Goal: Task Accomplishment & Management: Manage account settings

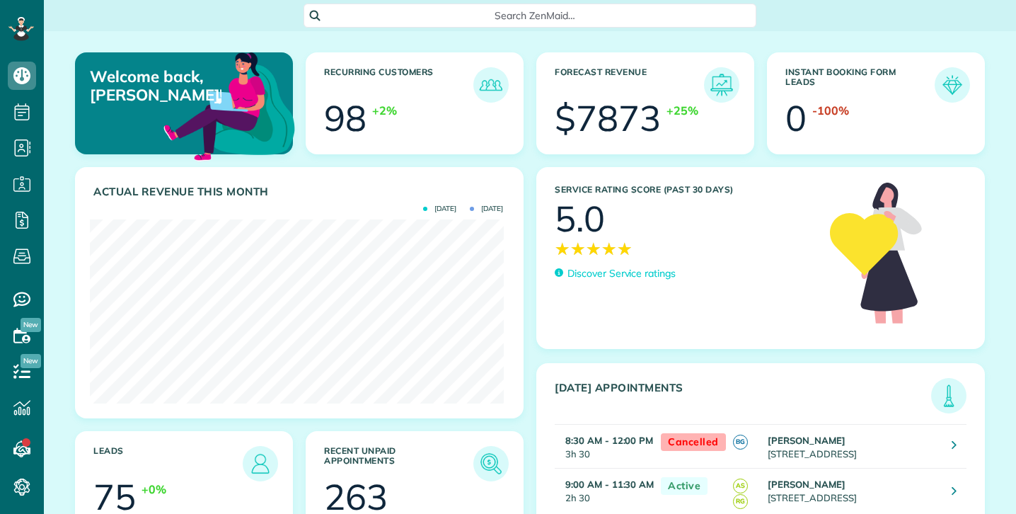
scroll to position [184, 413]
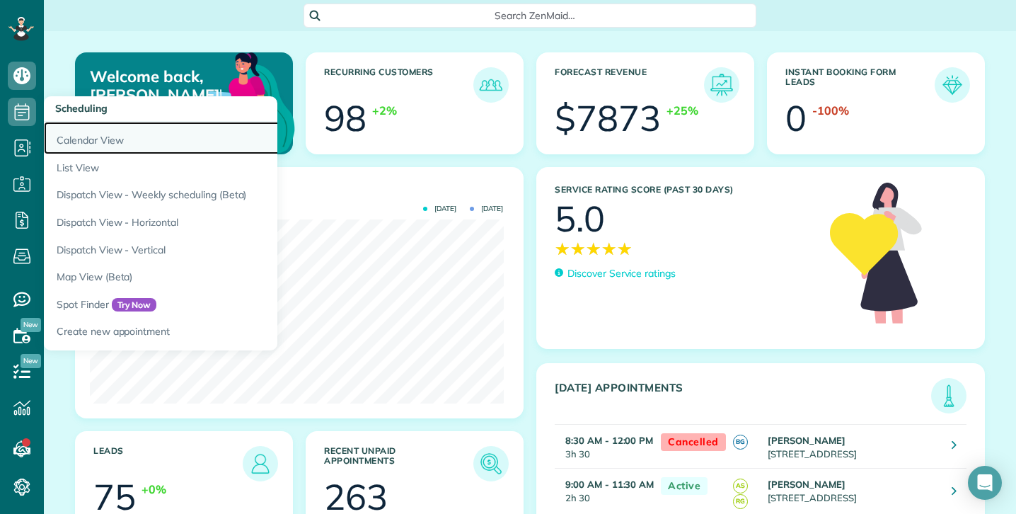
drag, startPoint x: 91, startPoint y: 142, endPoint x: 80, endPoint y: 135, distance: 12.4
click at [91, 142] on link "Calendar View" at bounding box center [221, 138] width 354 height 33
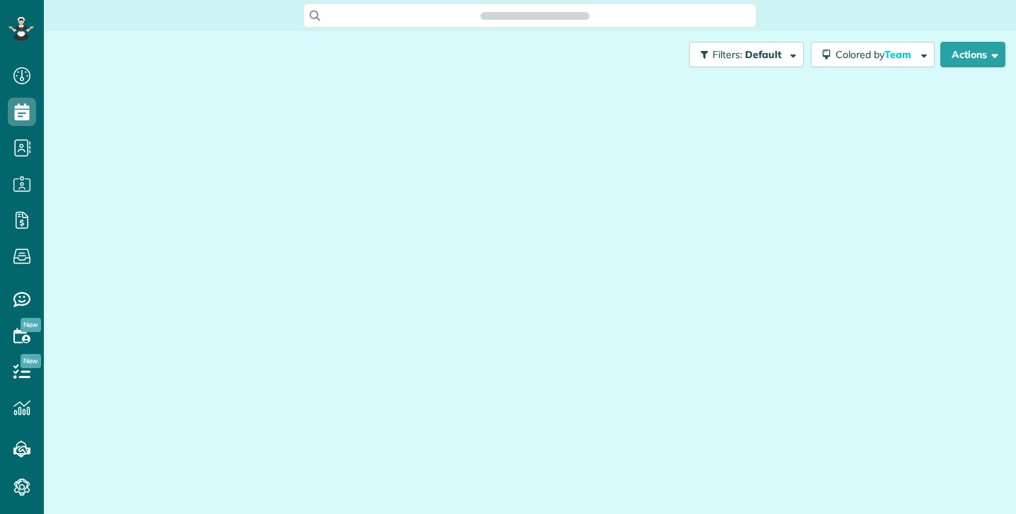
scroll to position [514, 44]
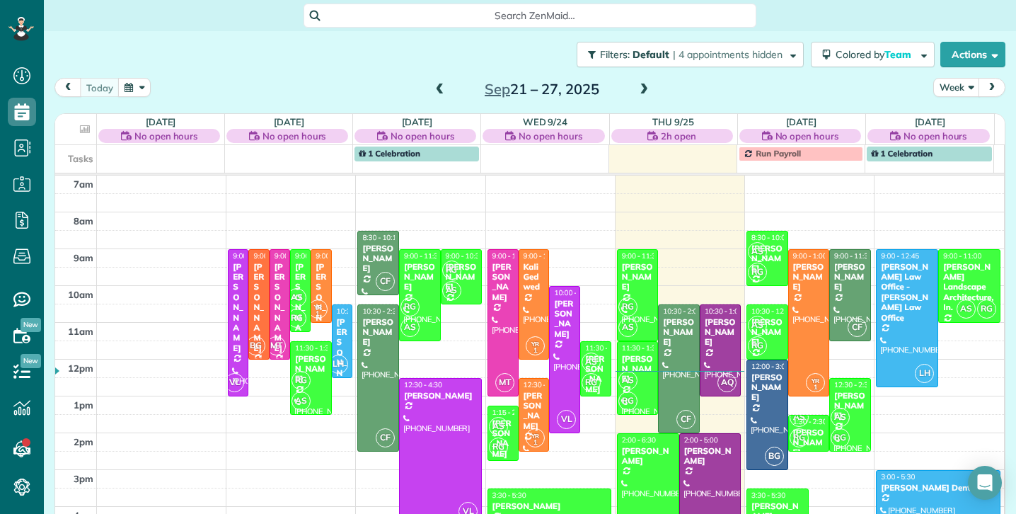
click at [643, 91] on span at bounding box center [644, 90] width 16 height 13
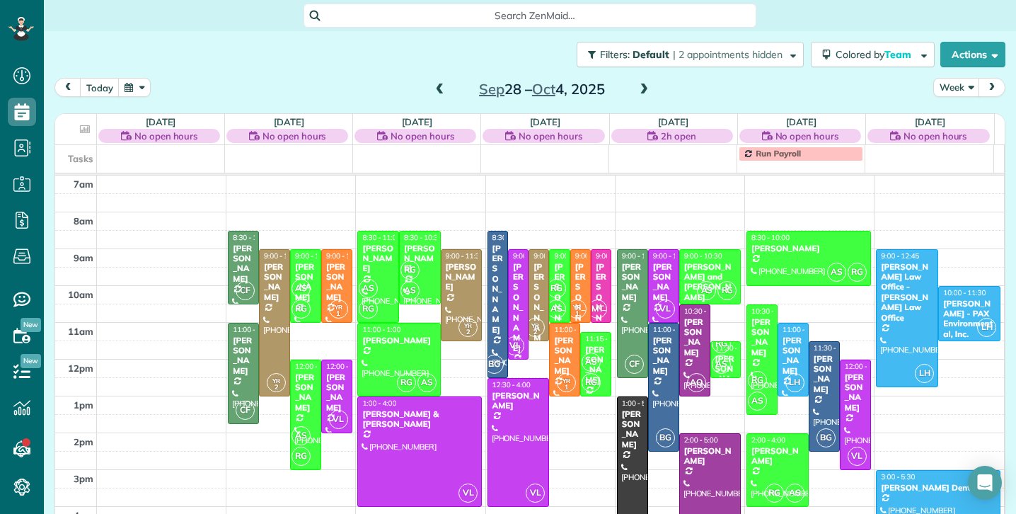
click at [550, 280] on span "RG" at bounding box center [556, 288] width 19 height 19
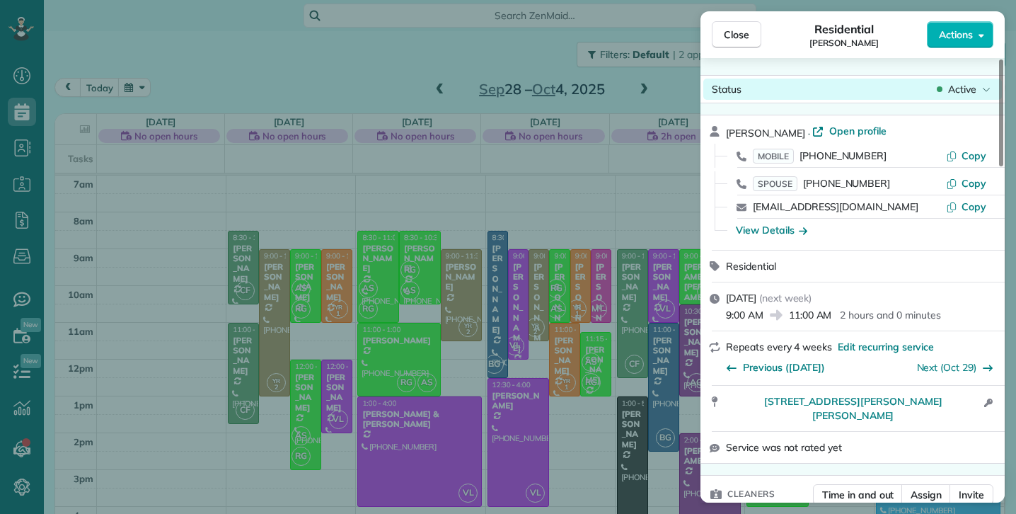
click at [971, 86] on span "Active" at bounding box center [962, 89] width 28 height 14
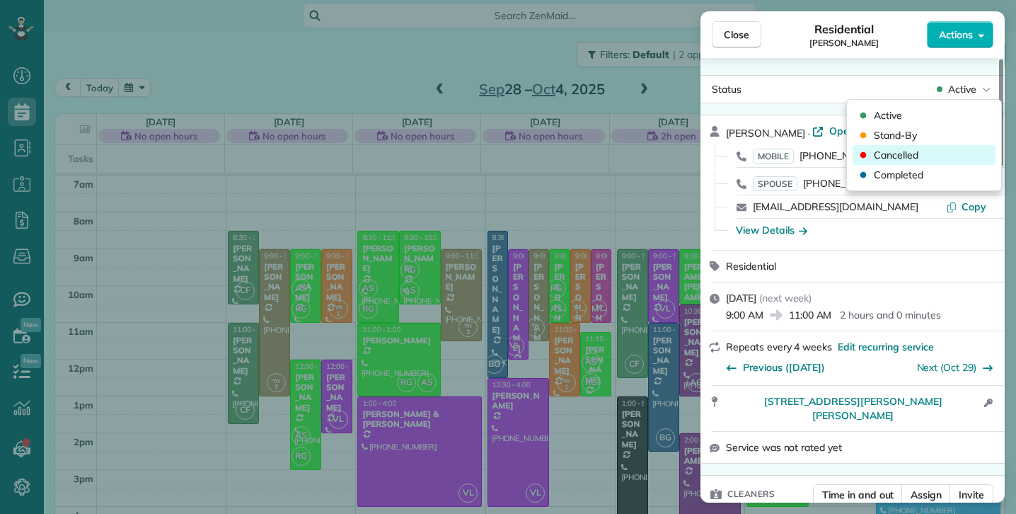
click at [896, 156] on span "Cancelled" at bounding box center [896, 155] width 45 height 14
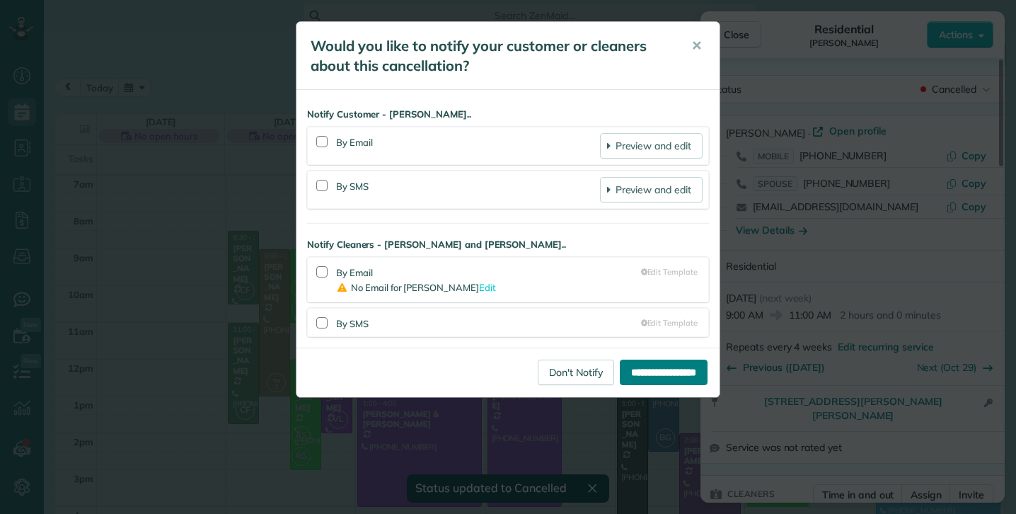
click at [640, 372] on input "**********" at bounding box center [664, 371] width 88 height 25
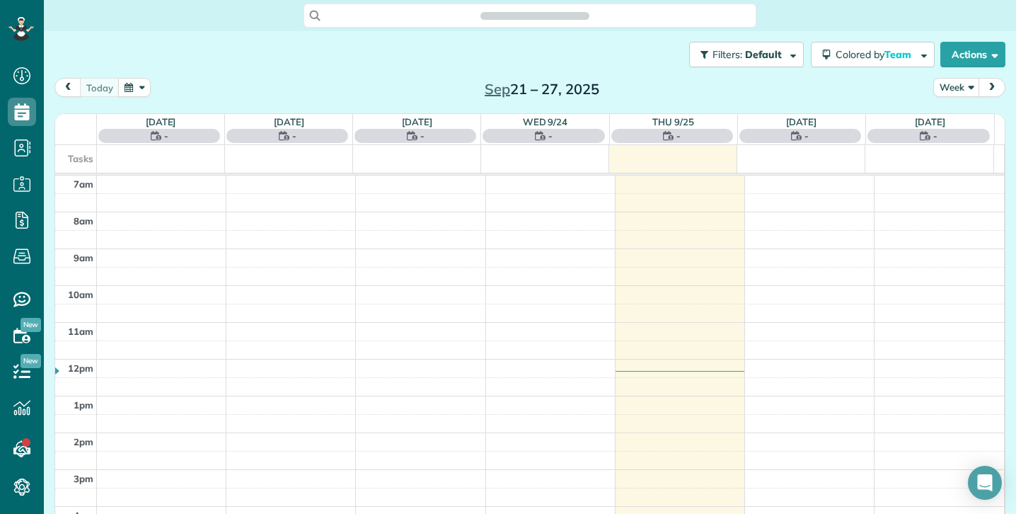
scroll to position [6, 6]
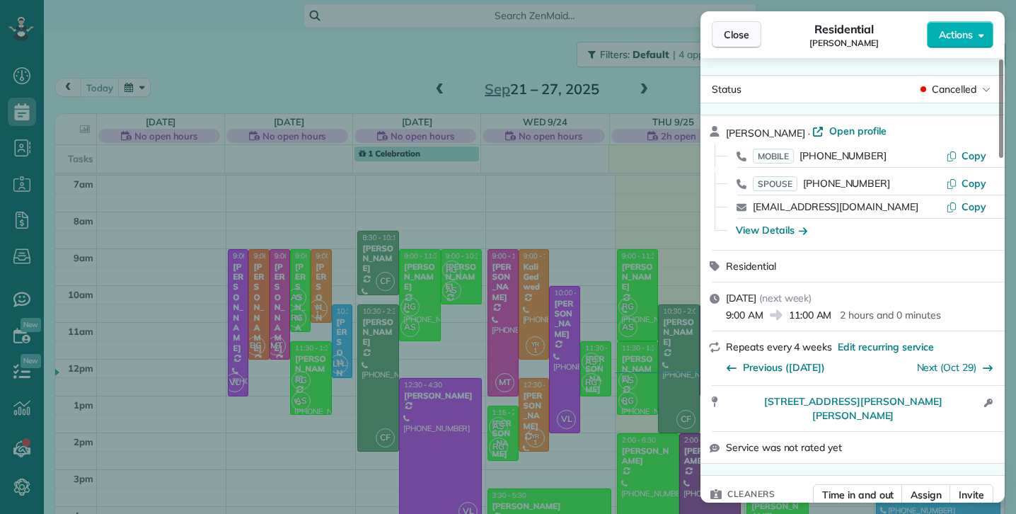
drag, startPoint x: 736, startPoint y: 35, endPoint x: 729, endPoint y: 35, distance: 7.1
click at [736, 35] on span "Close" at bounding box center [736, 35] width 25 height 14
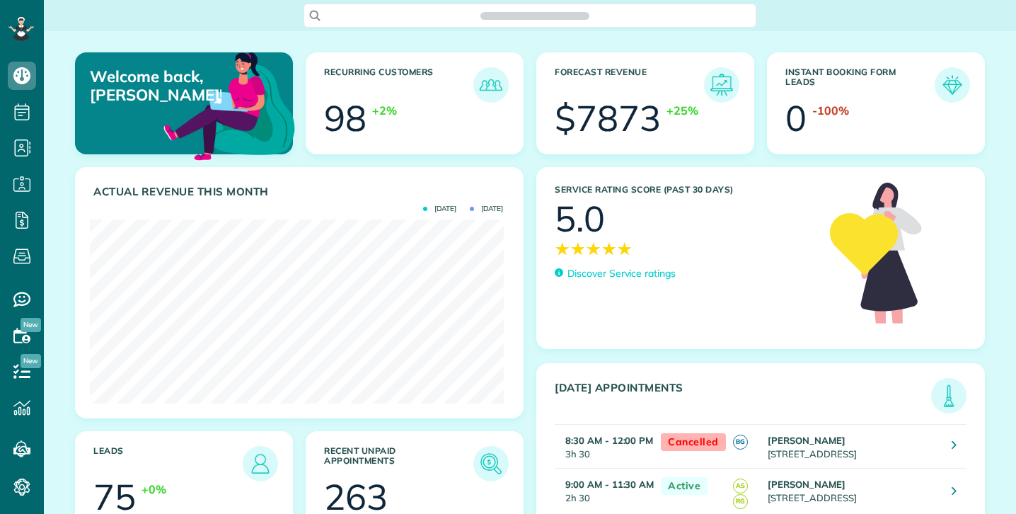
scroll to position [184, 413]
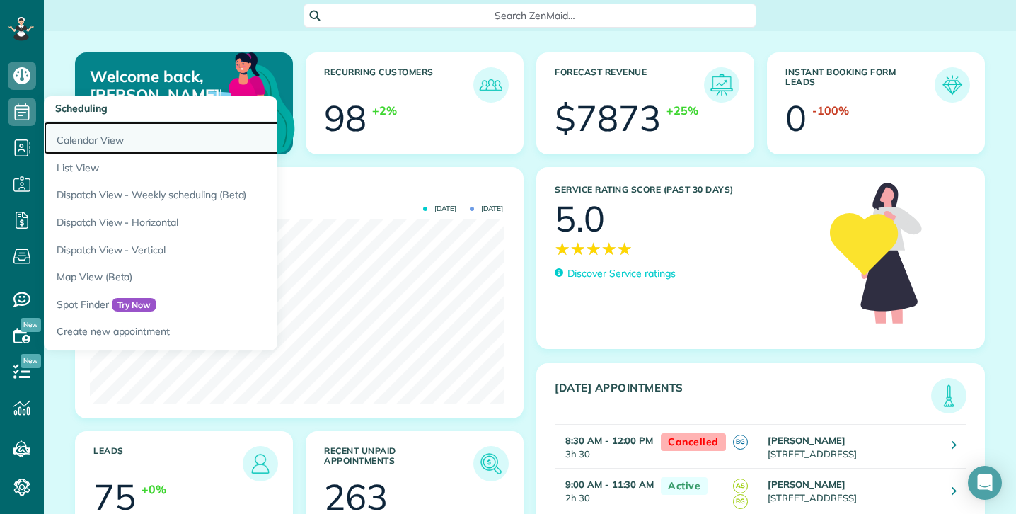
click at [86, 139] on link "Calendar View" at bounding box center [221, 138] width 354 height 33
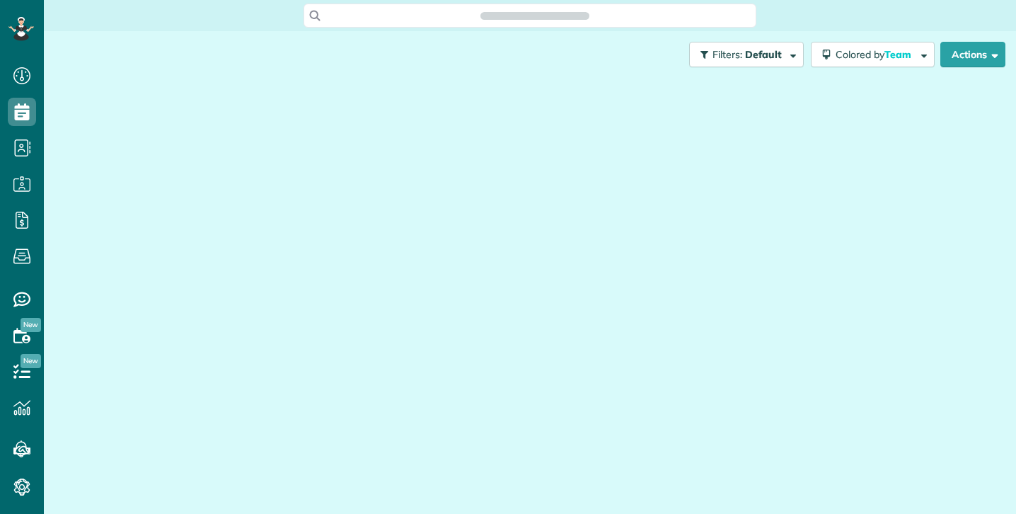
scroll to position [6, 6]
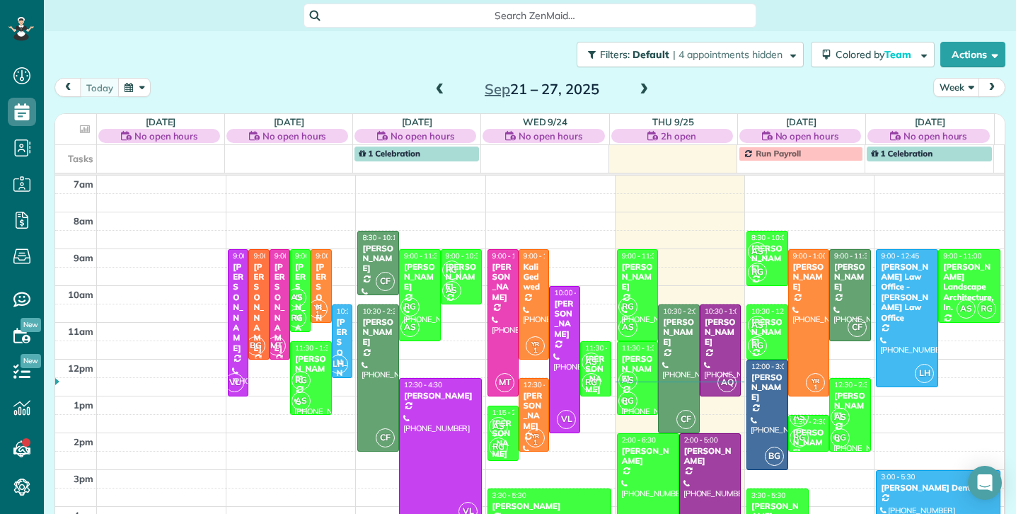
click at [638, 88] on span at bounding box center [644, 90] width 16 height 13
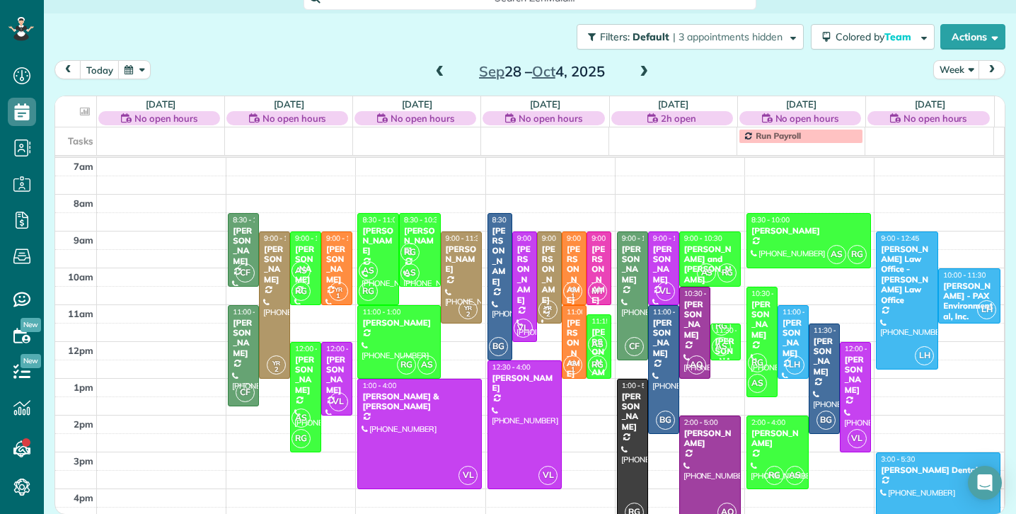
scroll to position [18, 0]
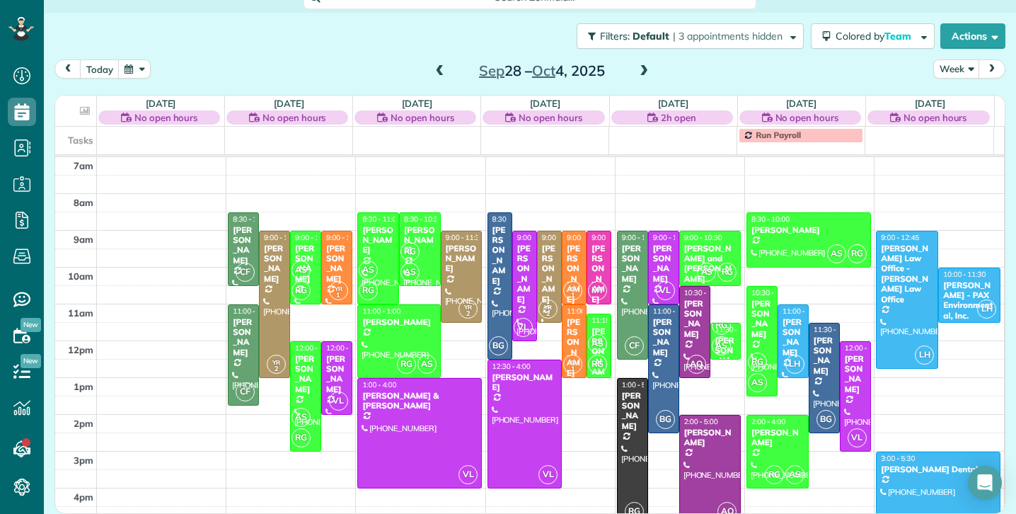
click at [640, 74] on span at bounding box center [644, 71] width 16 height 13
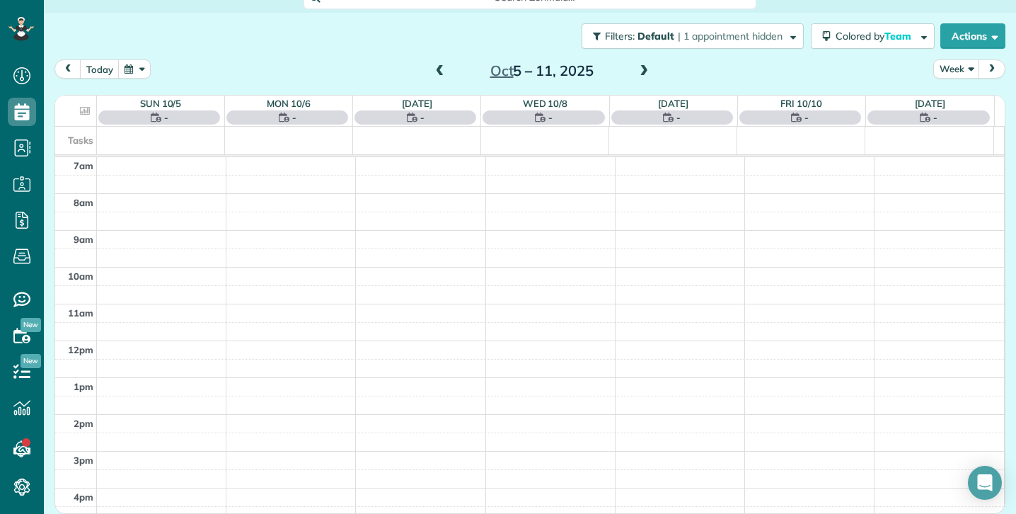
click at [640, 74] on span at bounding box center [644, 71] width 16 height 13
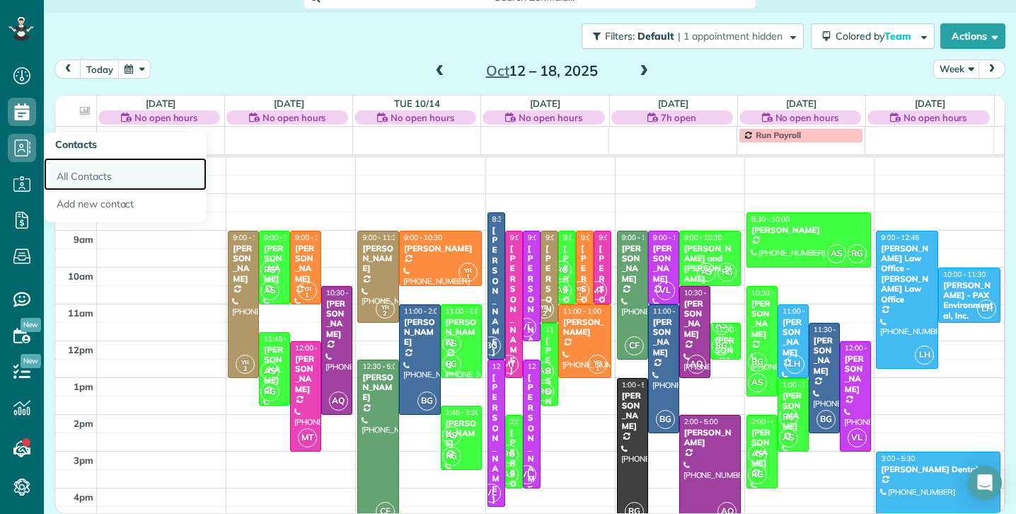
click at [79, 176] on link "All Contacts" at bounding box center [125, 174] width 163 height 33
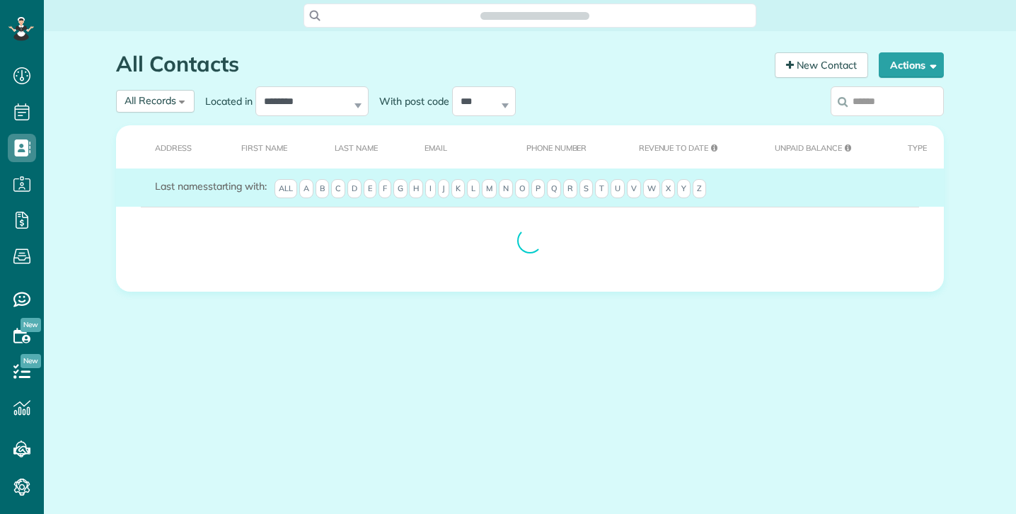
scroll to position [6, 6]
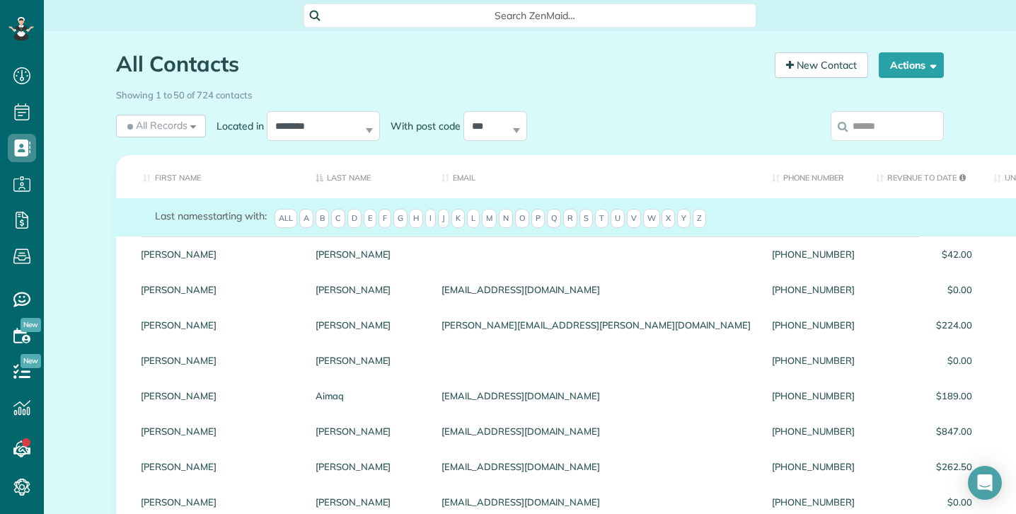
click at [851, 126] on input "search" at bounding box center [887, 126] width 113 height 30
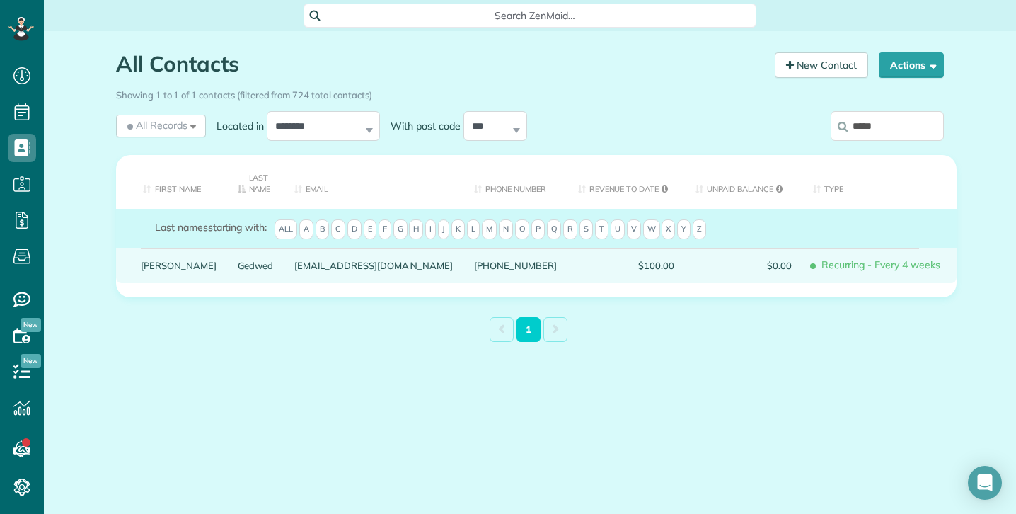
type input "*****"
click at [238, 268] on link "Gedwed" at bounding box center [256, 265] width 36 height 10
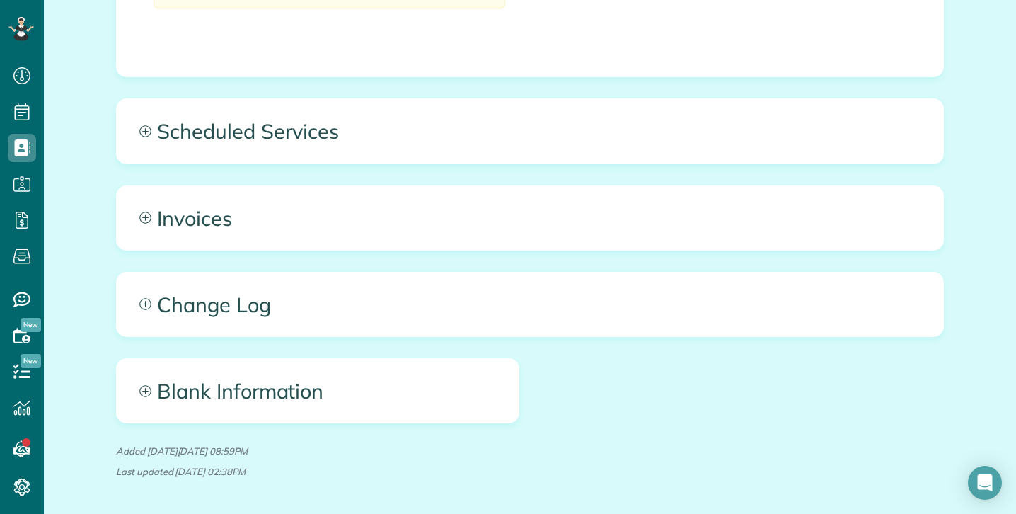
scroll to position [927, 0]
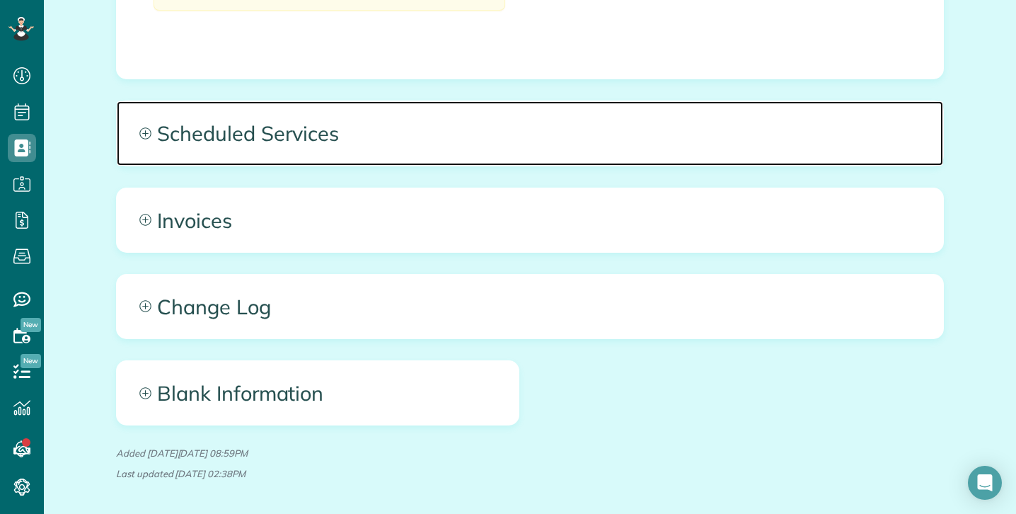
click at [456, 149] on span "Scheduled Services" at bounding box center [530, 133] width 827 height 64
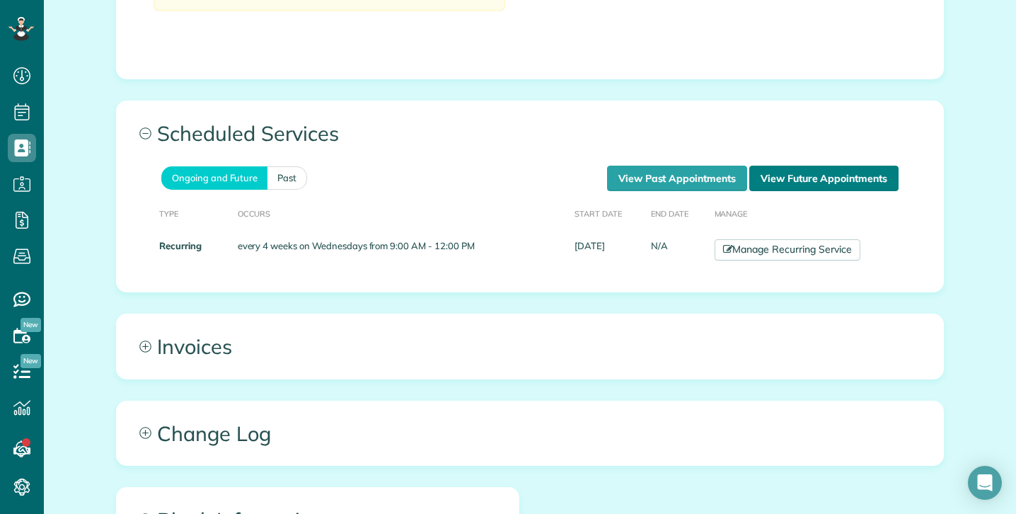
click at [807, 174] on link "View Future Appointments" at bounding box center [823, 178] width 149 height 25
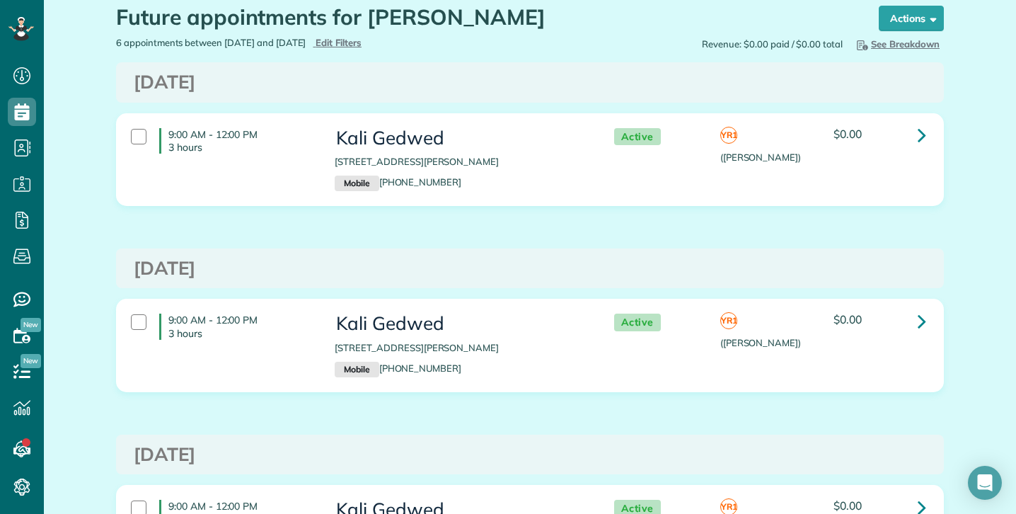
scroll to position [50, 0]
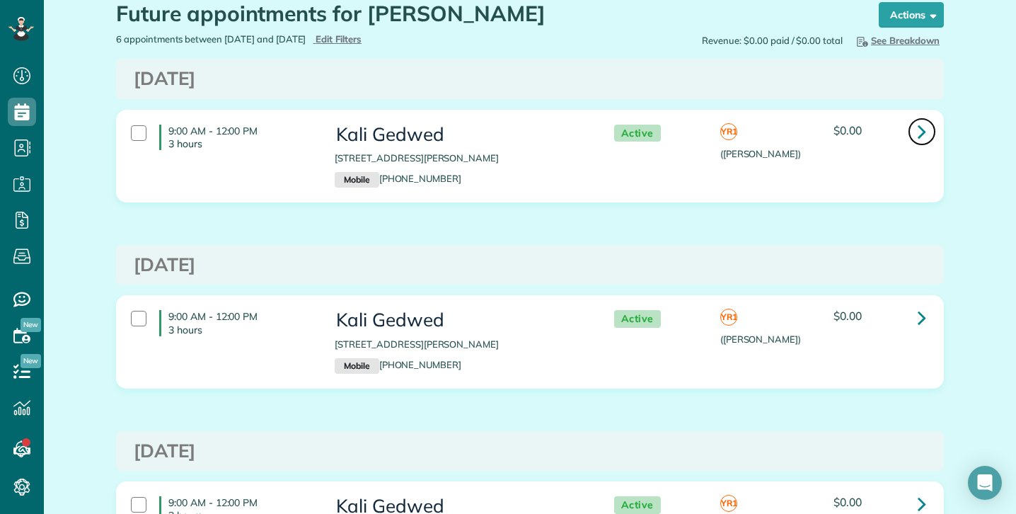
click at [918, 132] on icon at bounding box center [922, 131] width 8 height 25
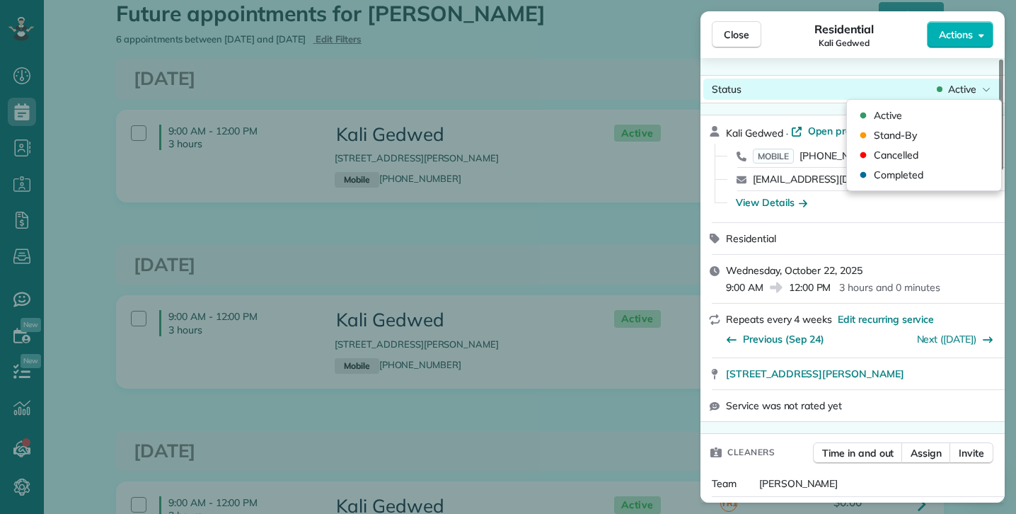
click at [972, 89] on span "Active" at bounding box center [962, 89] width 28 height 14
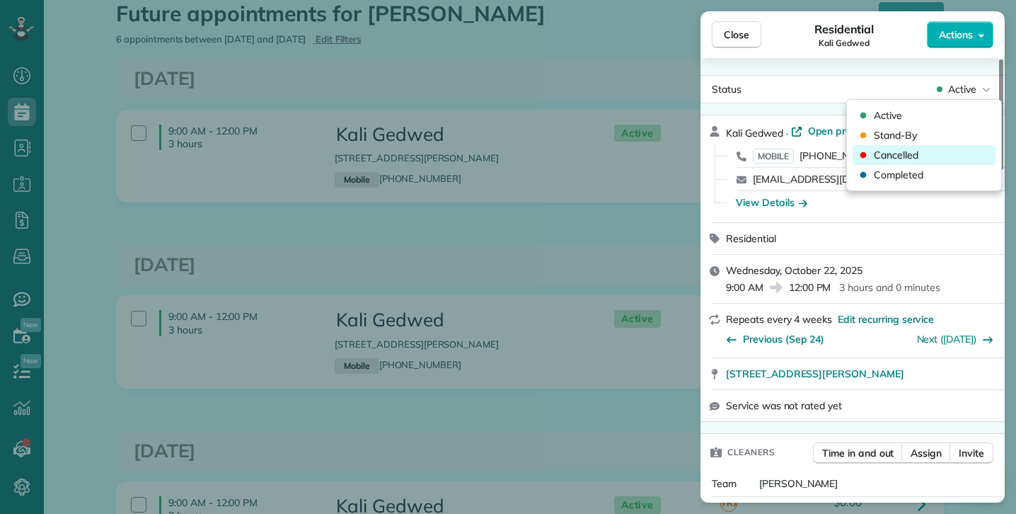
click at [919, 155] on div "Cancelled" at bounding box center [924, 155] width 143 height 20
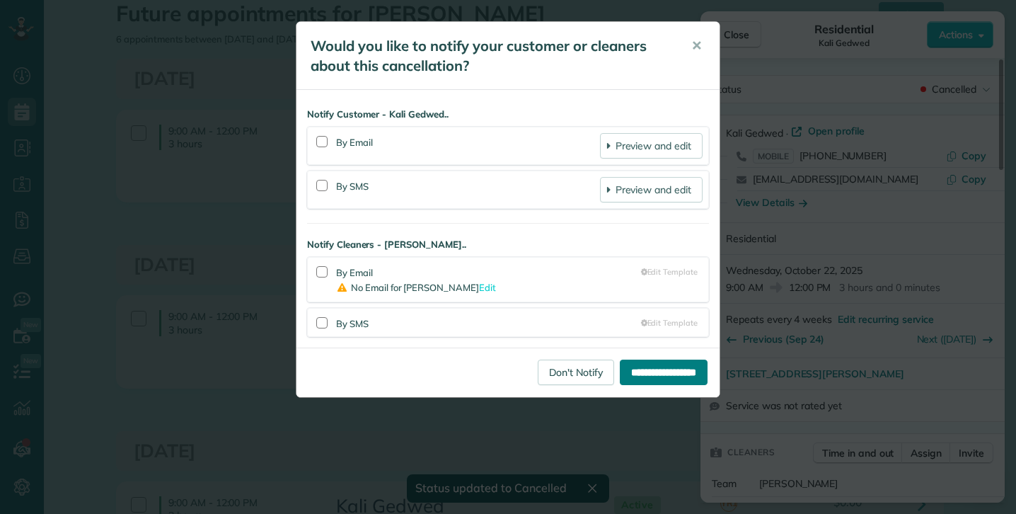
click at [640, 369] on input "**********" at bounding box center [664, 371] width 88 height 25
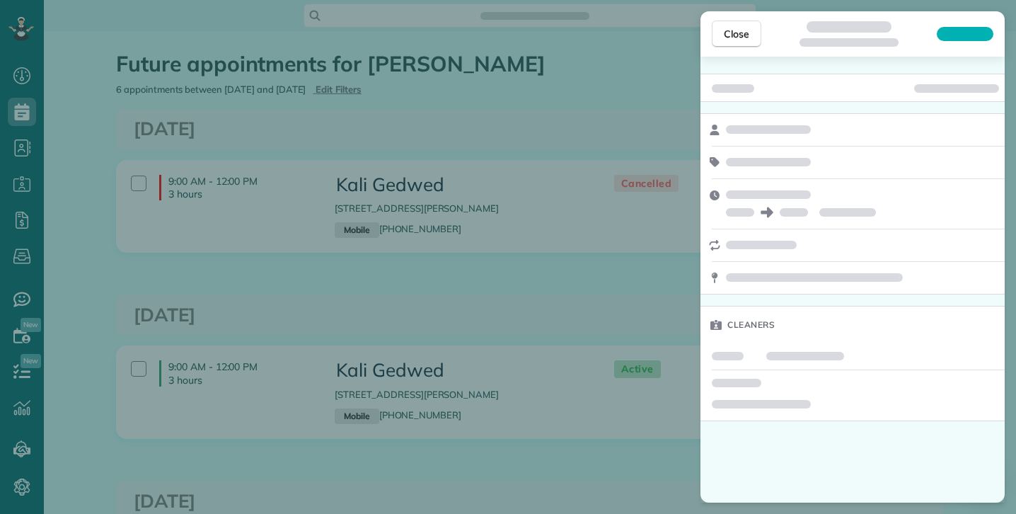
scroll to position [6, 6]
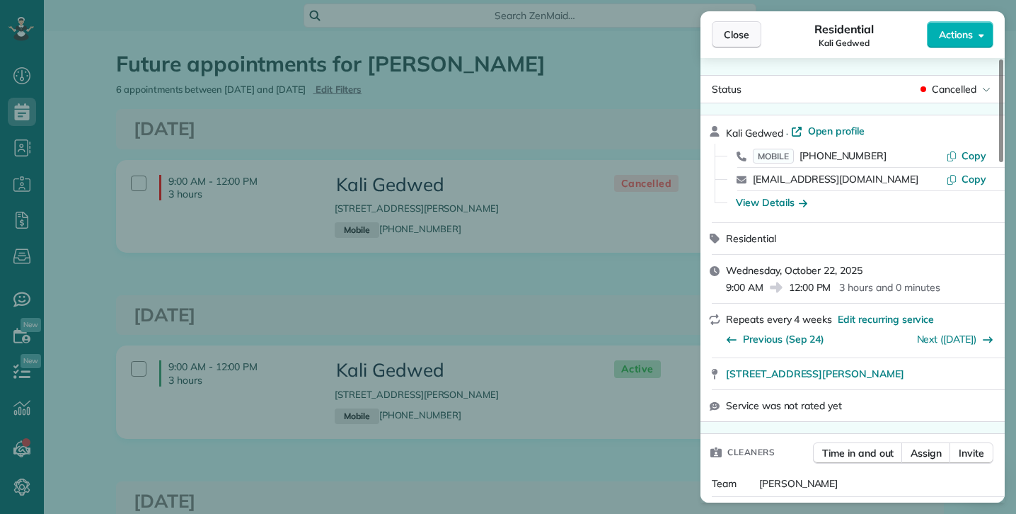
click at [731, 37] on span "Close" at bounding box center [736, 35] width 25 height 14
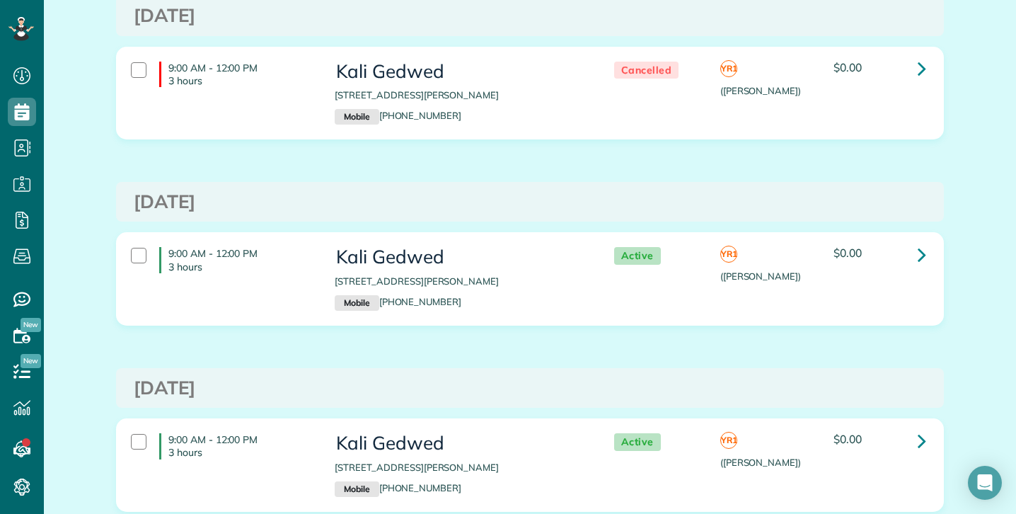
scroll to position [126, 0]
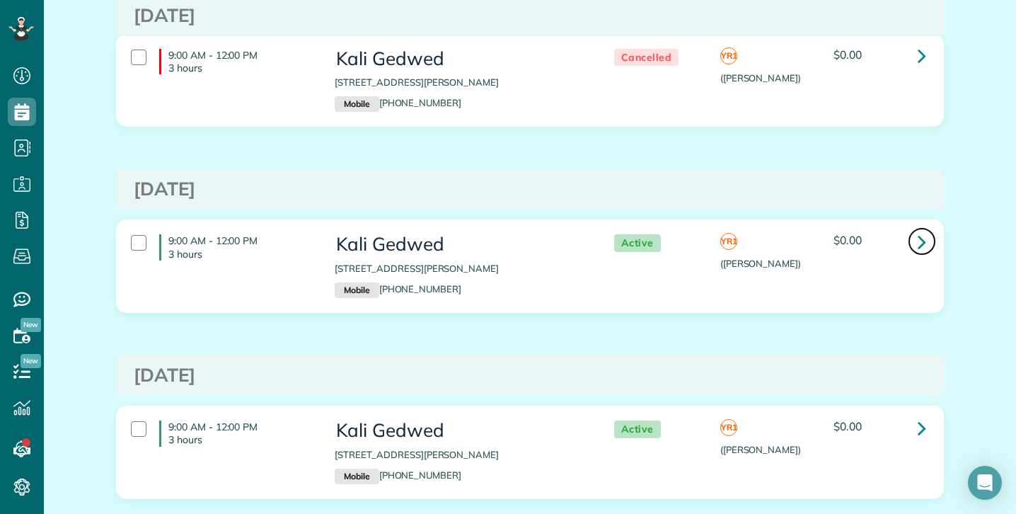
click at [910, 240] on link at bounding box center [922, 241] width 28 height 28
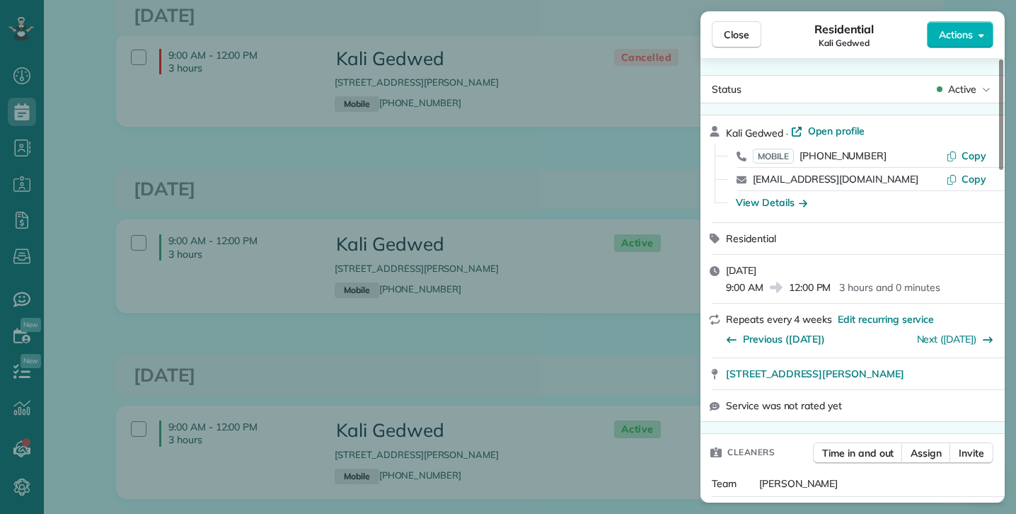
drag, startPoint x: 975, startPoint y: 103, endPoint x: 966, endPoint y: 124, distance: 22.5
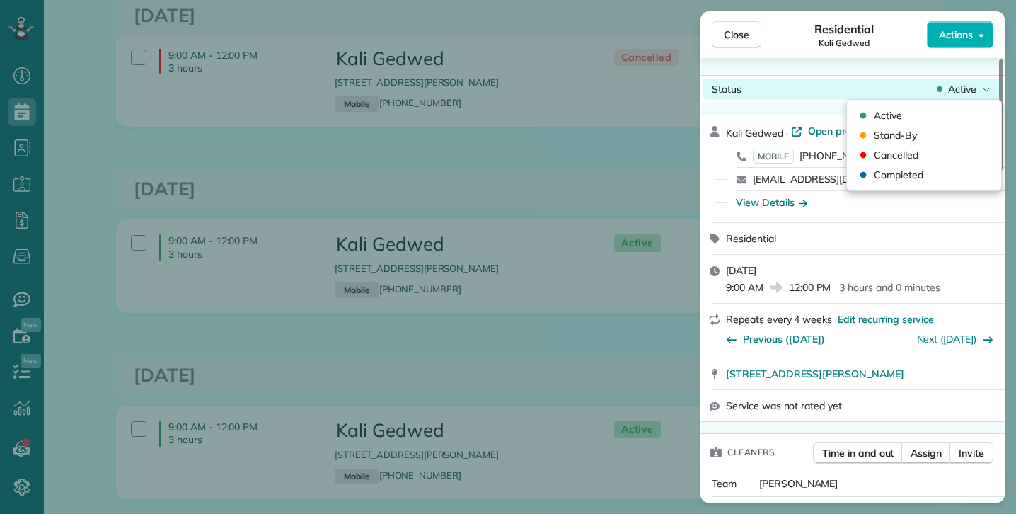
click at [960, 88] on span "Active" at bounding box center [962, 89] width 28 height 14
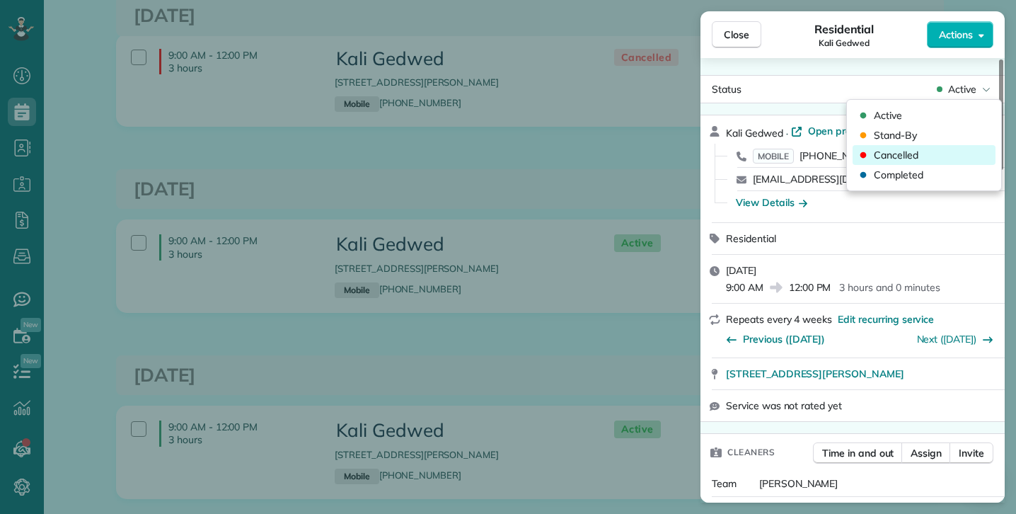
click at [911, 156] on span "Cancelled" at bounding box center [896, 155] width 45 height 14
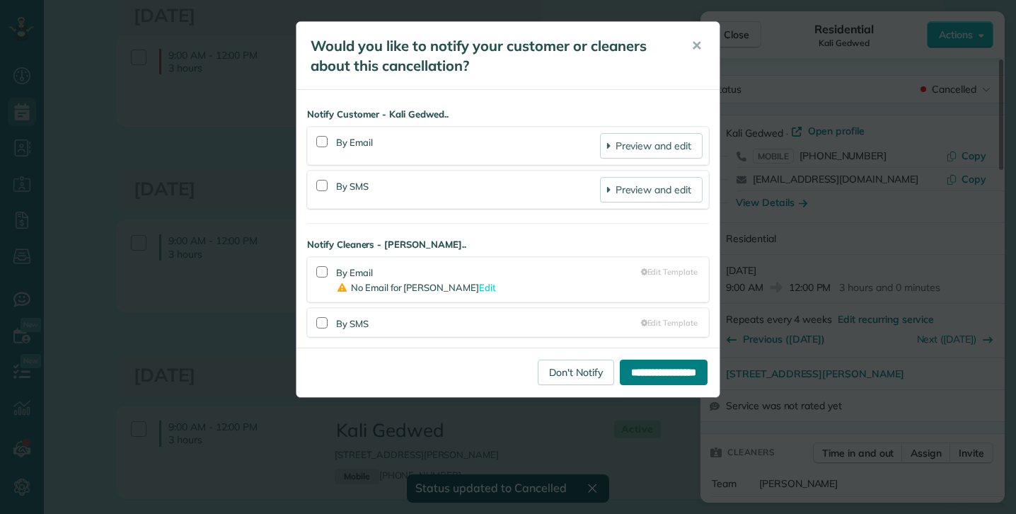
drag, startPoint x: 654, startPoint y: 374, endPoint x: 657, endPoint y: 360, distance: 13.9
click at [655, 373] on input "**********" at bounding box center [664, 371] width 88 height 25
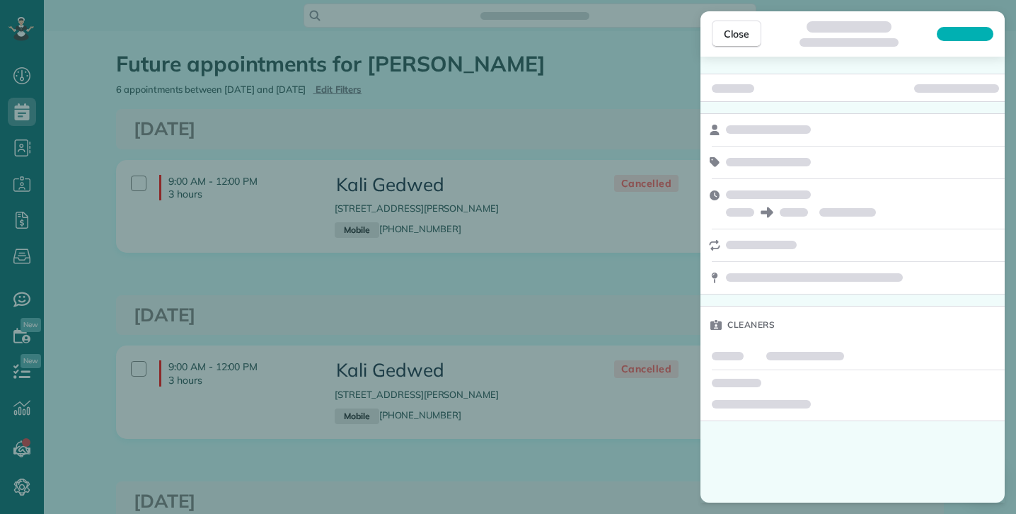
scroll to position [6, 6]
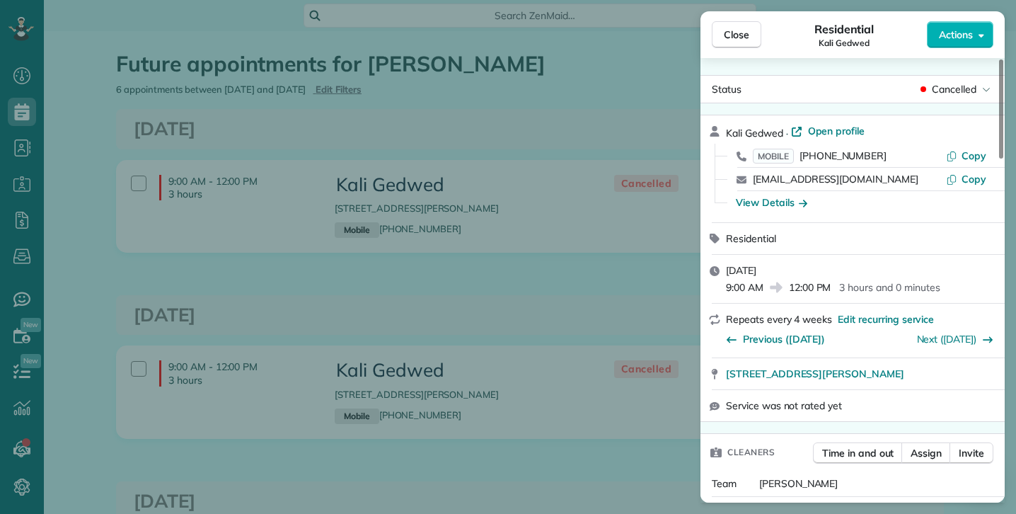
click at [661, 303] on div "Close Residential Kali Gedwed Actions Status Cancelled Kali Gedwed · Open profi…" at bounding box center [508, 257] width 1016 height 514
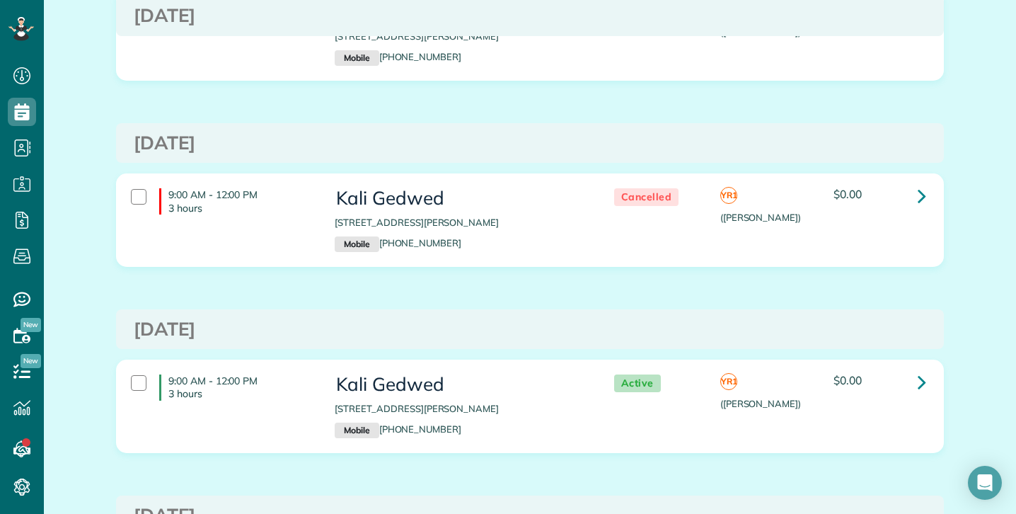
scroll to position [193, 0]
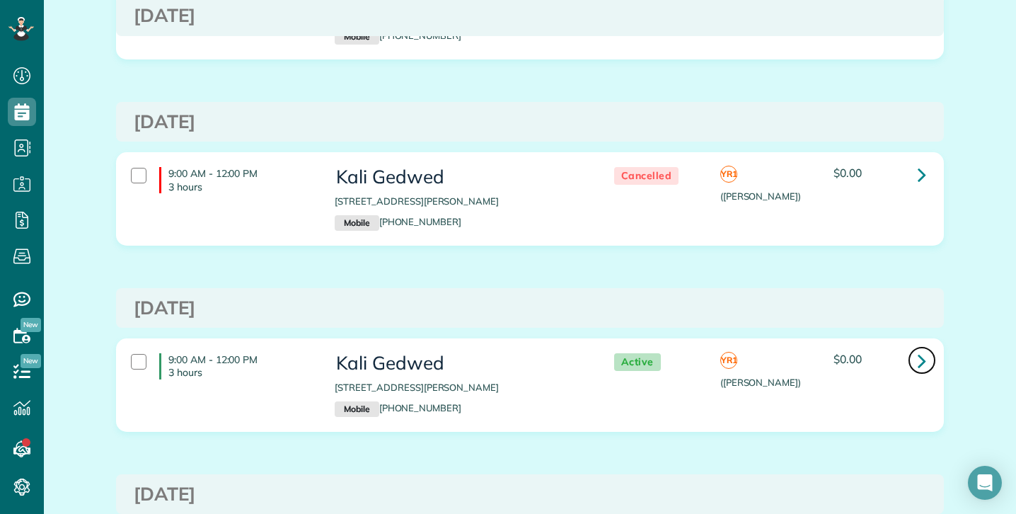
click at [908, 361] on link at bounding box center [922, 360] width 28 height 28
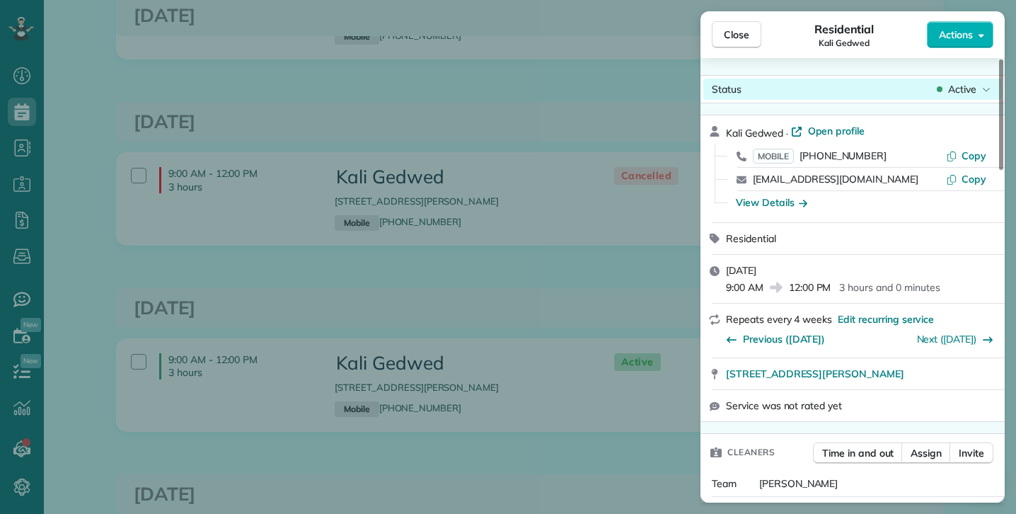
click at [974, 84] on span "Active" at bounding box center [962, 89] width 28 height 14
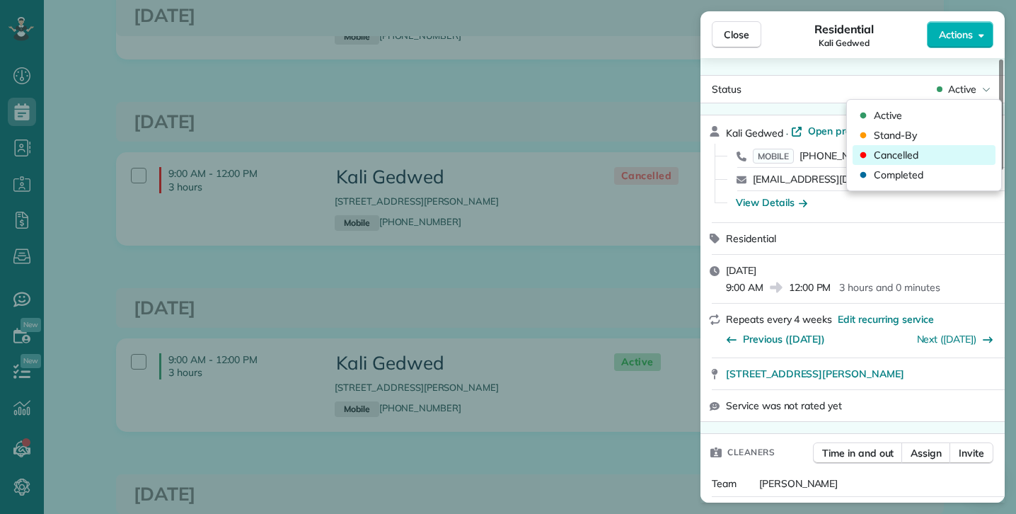
click at [894, 154] on span "Cancelled" at bounding box center [896, 155] width 45 height 14
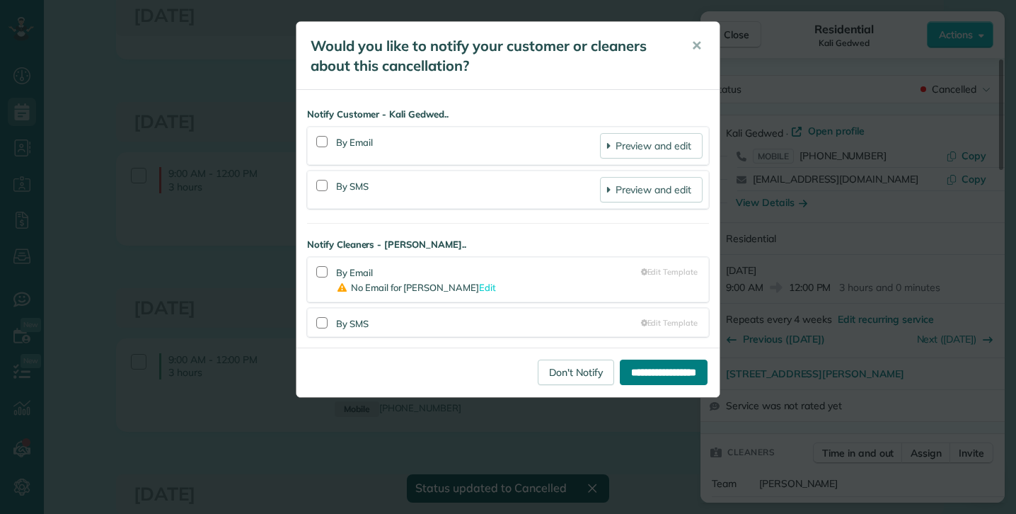
click at [640, 370] on input "**********" at bounding box center [664, 371] width 88 height 25
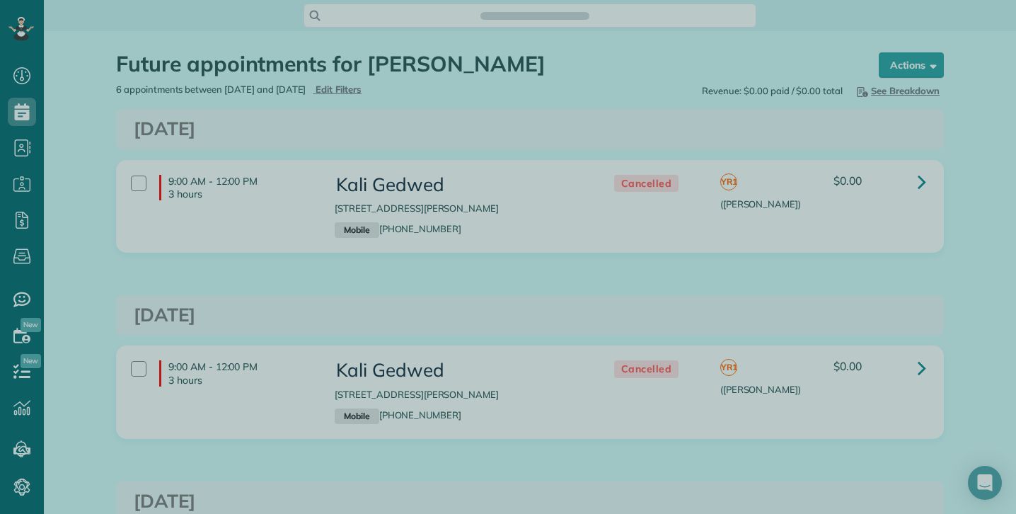
scroll to position [6, 6]
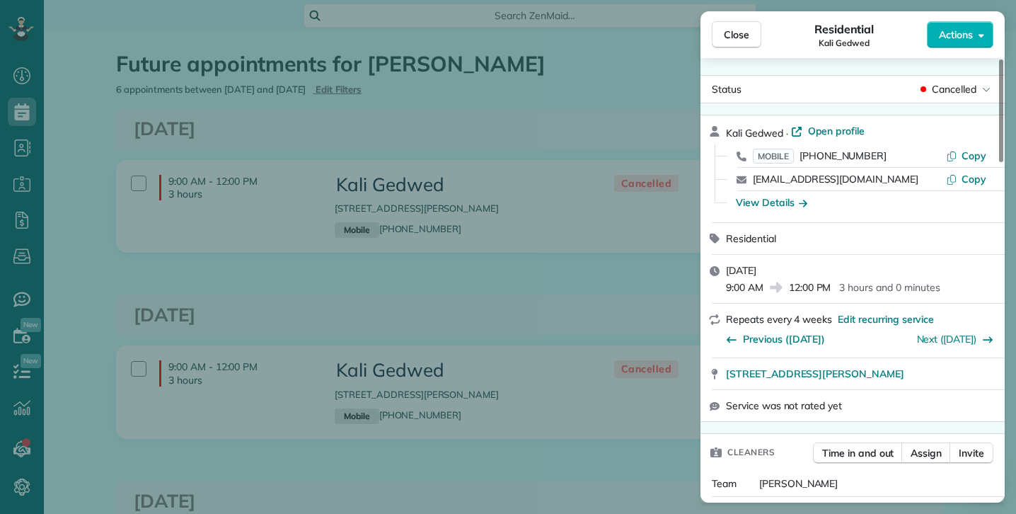
drag, startPoint x: 732, startPoint y: 33, endPoint x: 693, endPoint y: 83, distance: 63.0
click at [732, 34] on span "Close" at bounding box center [736, 35] width 25 height 14
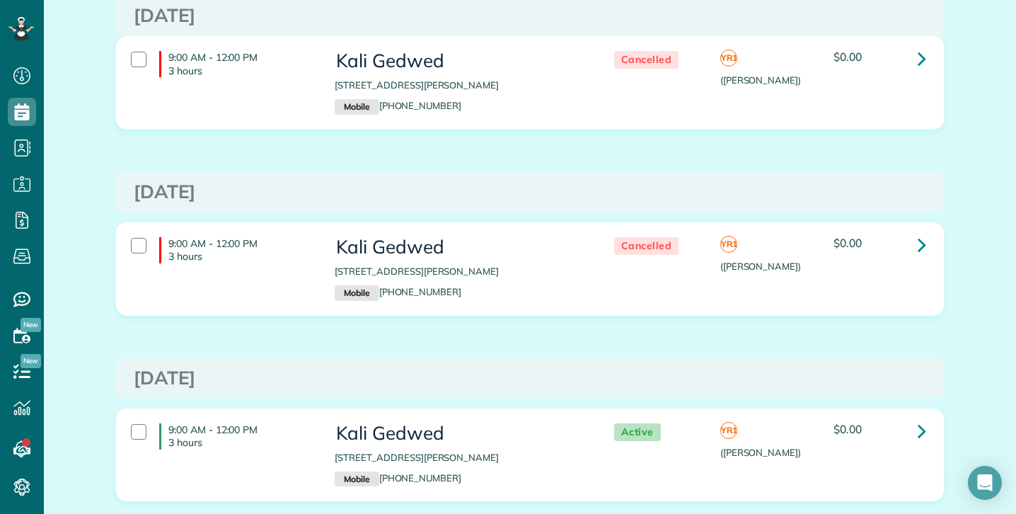
scroll to position [299, 0]
